Goal: Find specific page/section: Find specific page/section

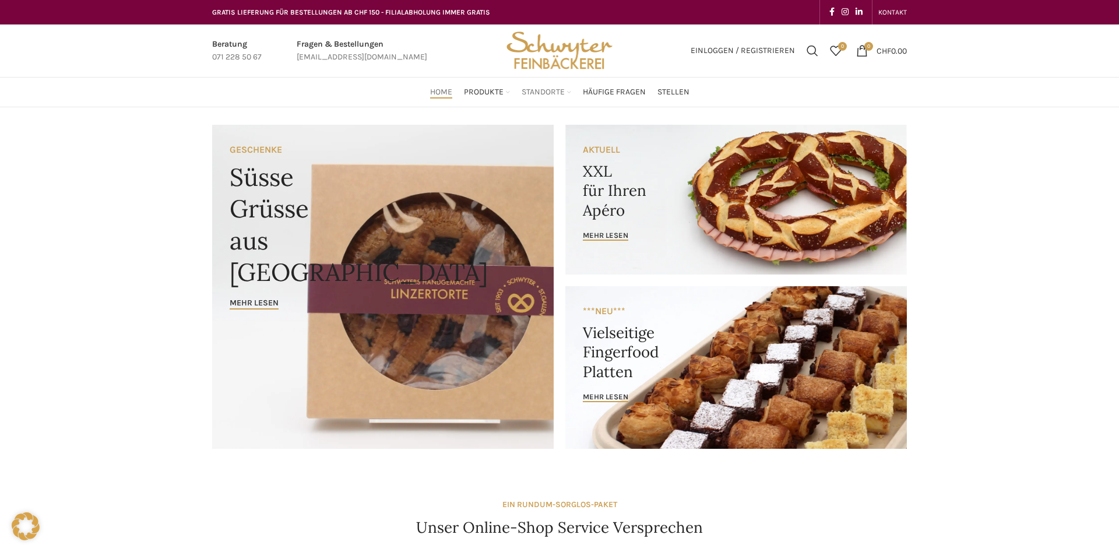
click at [550, 93] on span "Standorte" at bounding box center [543, 92] width 43 height 11
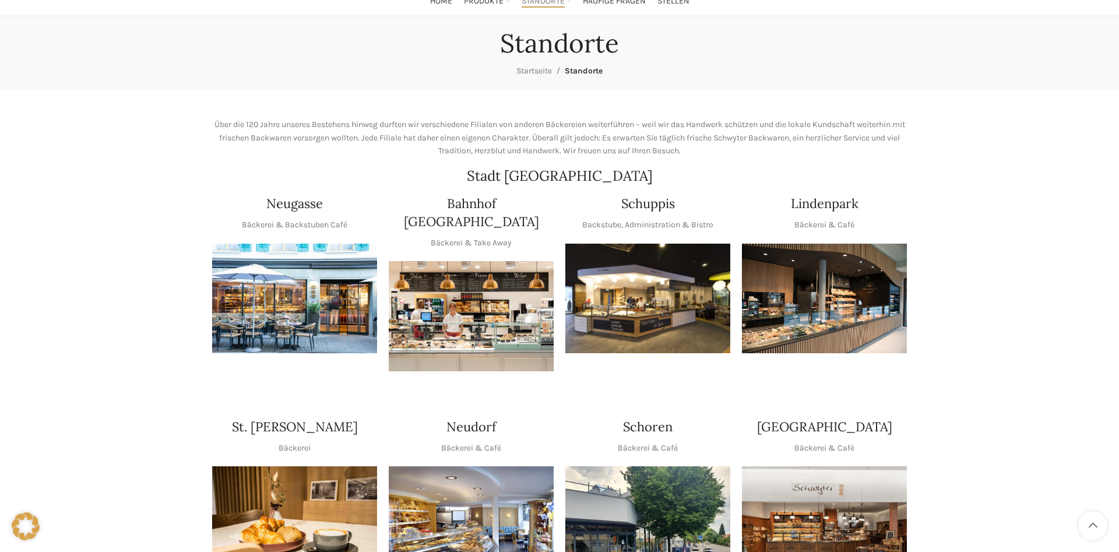
scroll to position [119, 0]
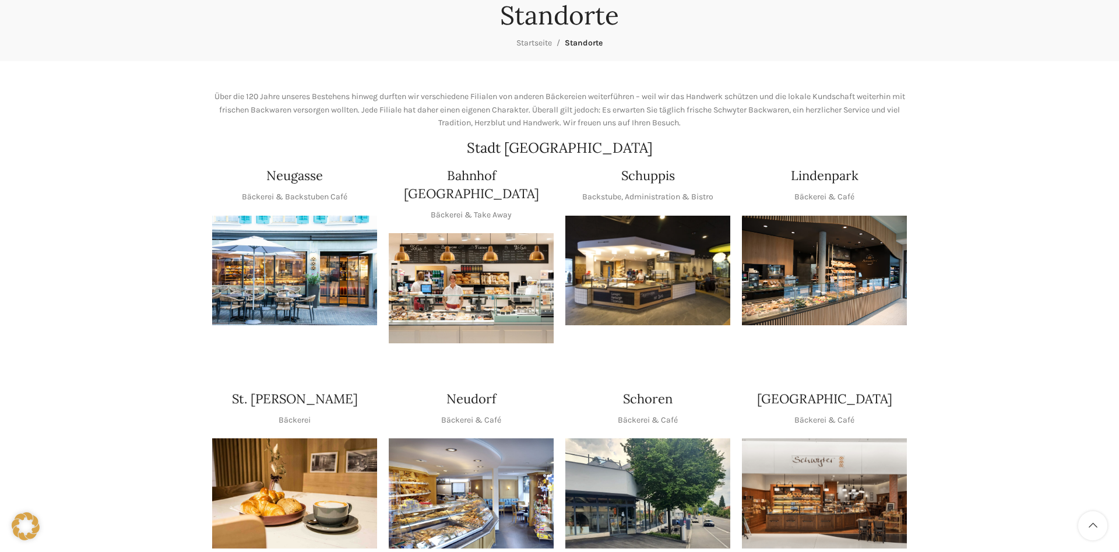
click at [284, 238] on img at bounding box center [294, 271] width 165 height 110
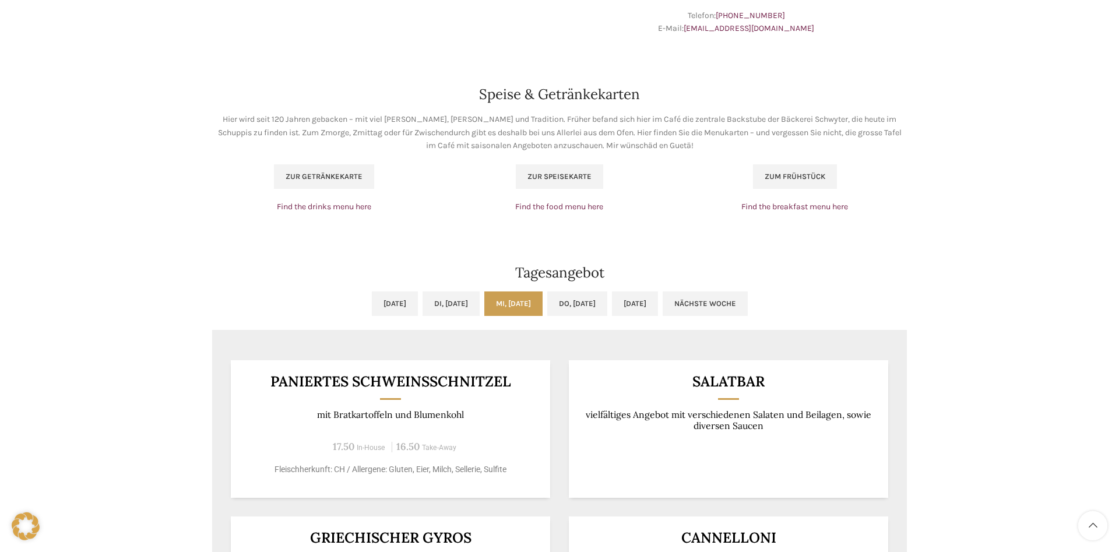
scroll to position [773, 0]
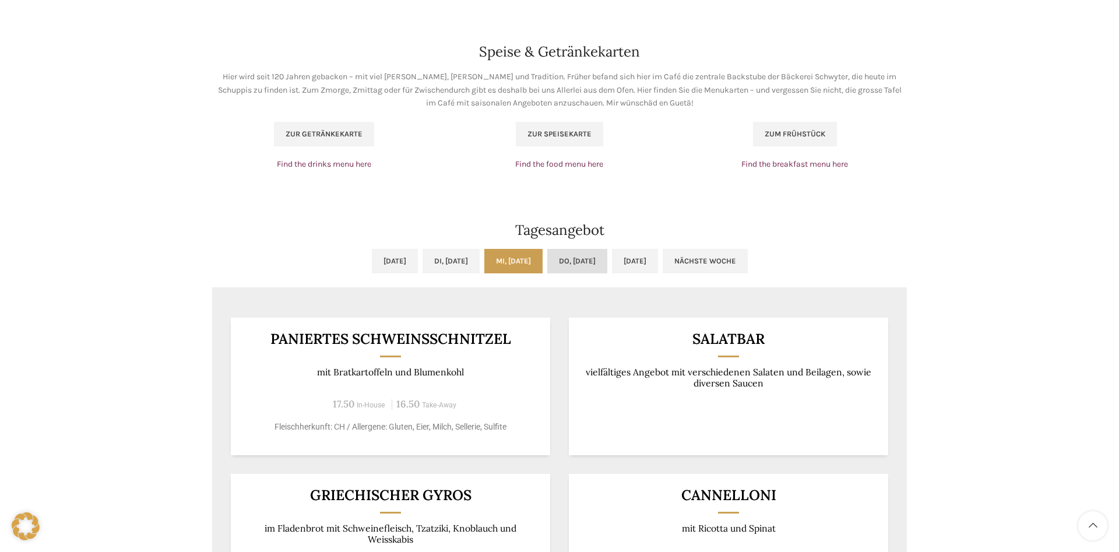
click at [585, 267] on link "Do, 11.09.2025" at bounding box center [577, 261] width 60 height 24
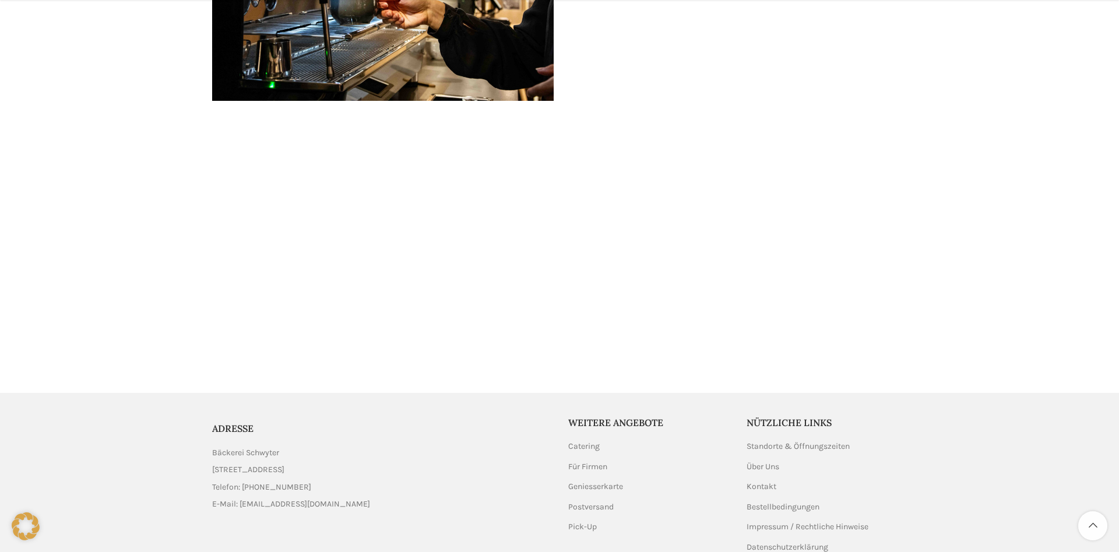
scroll to position [2250, 0]
